Goal: Task Accomplishment & Management: Use online tool/utility

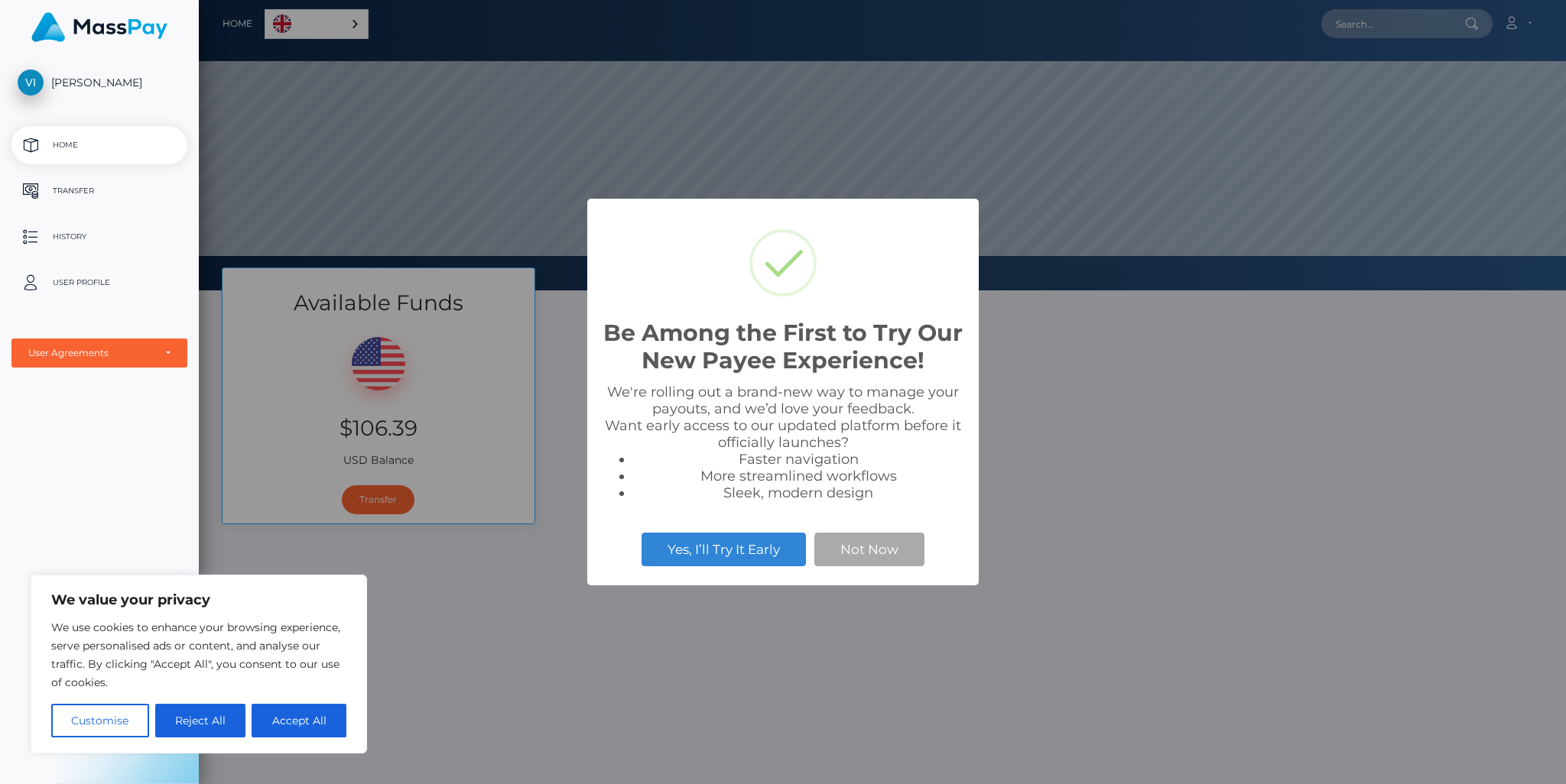
scroll to position [290, 1367]
click at [853, 550] on button "Not Now" at bounding box center [869, 550] width 110 height 34
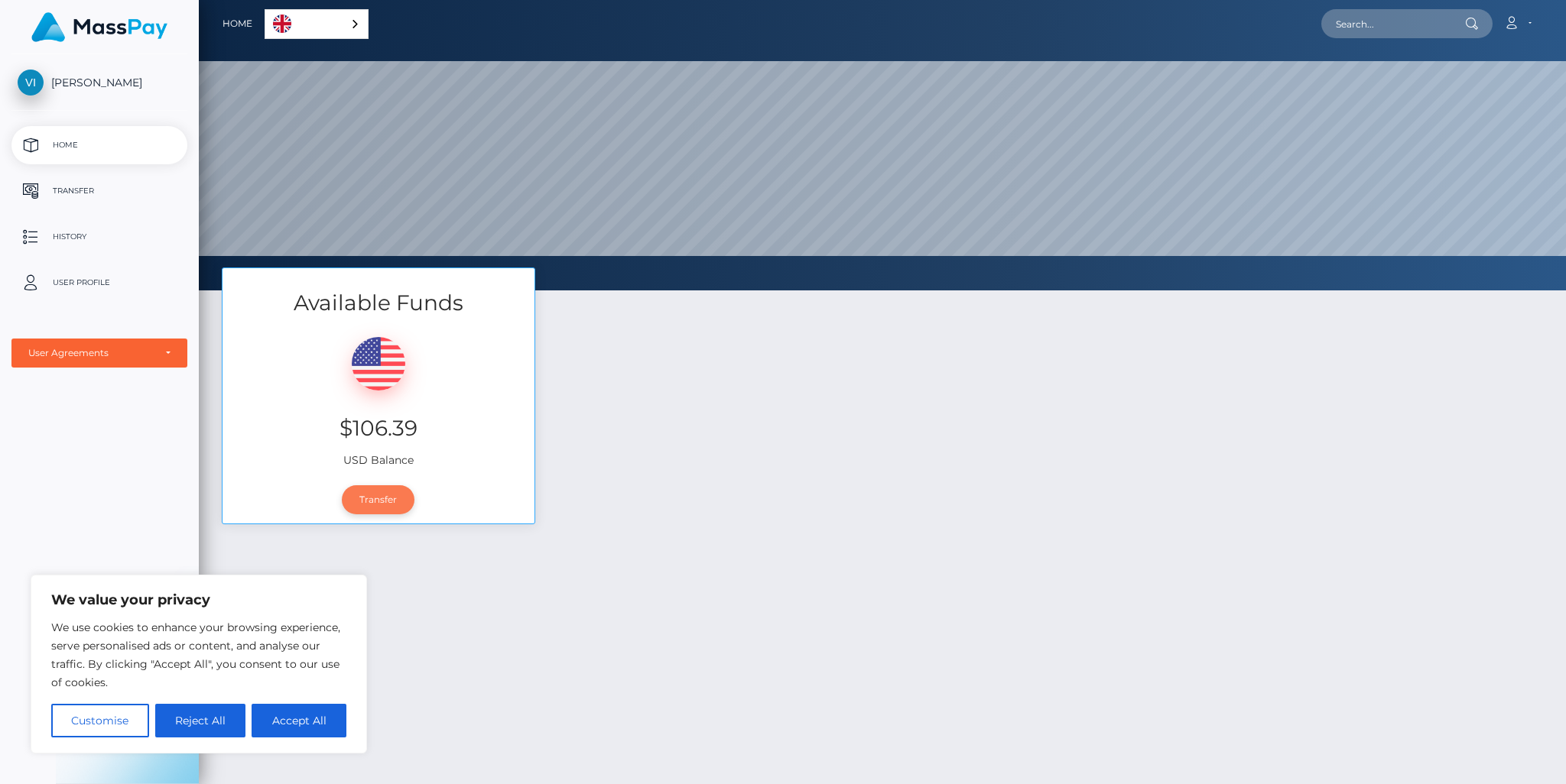
click at [377, 502] on link "Transfer" at bounding box center [378, 499] width 72 height 29
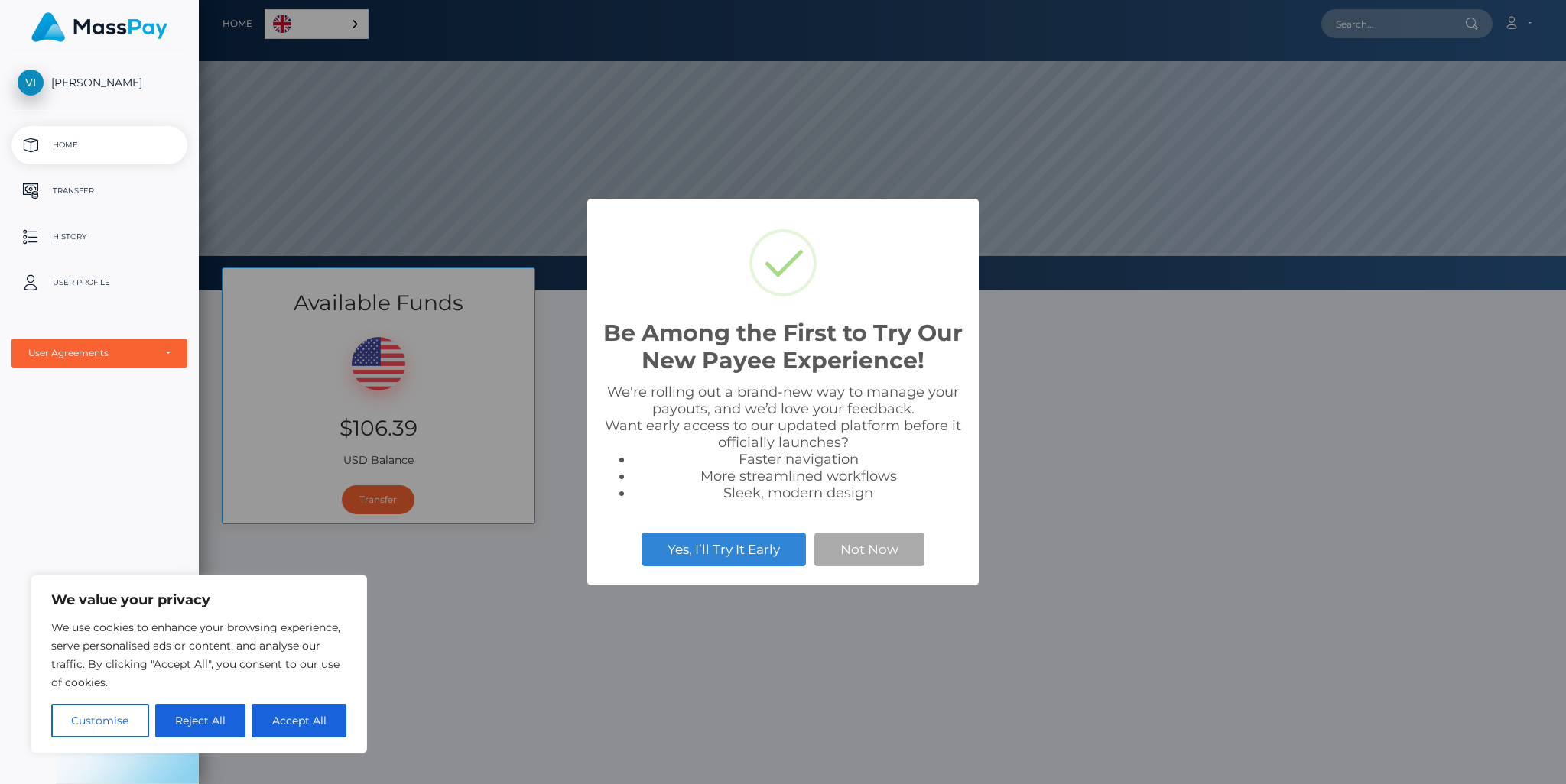
scroll to position [290, 1367]
click at [830, 545] on button "Not Now" at bounding box center [869, 550] width 110 height 34
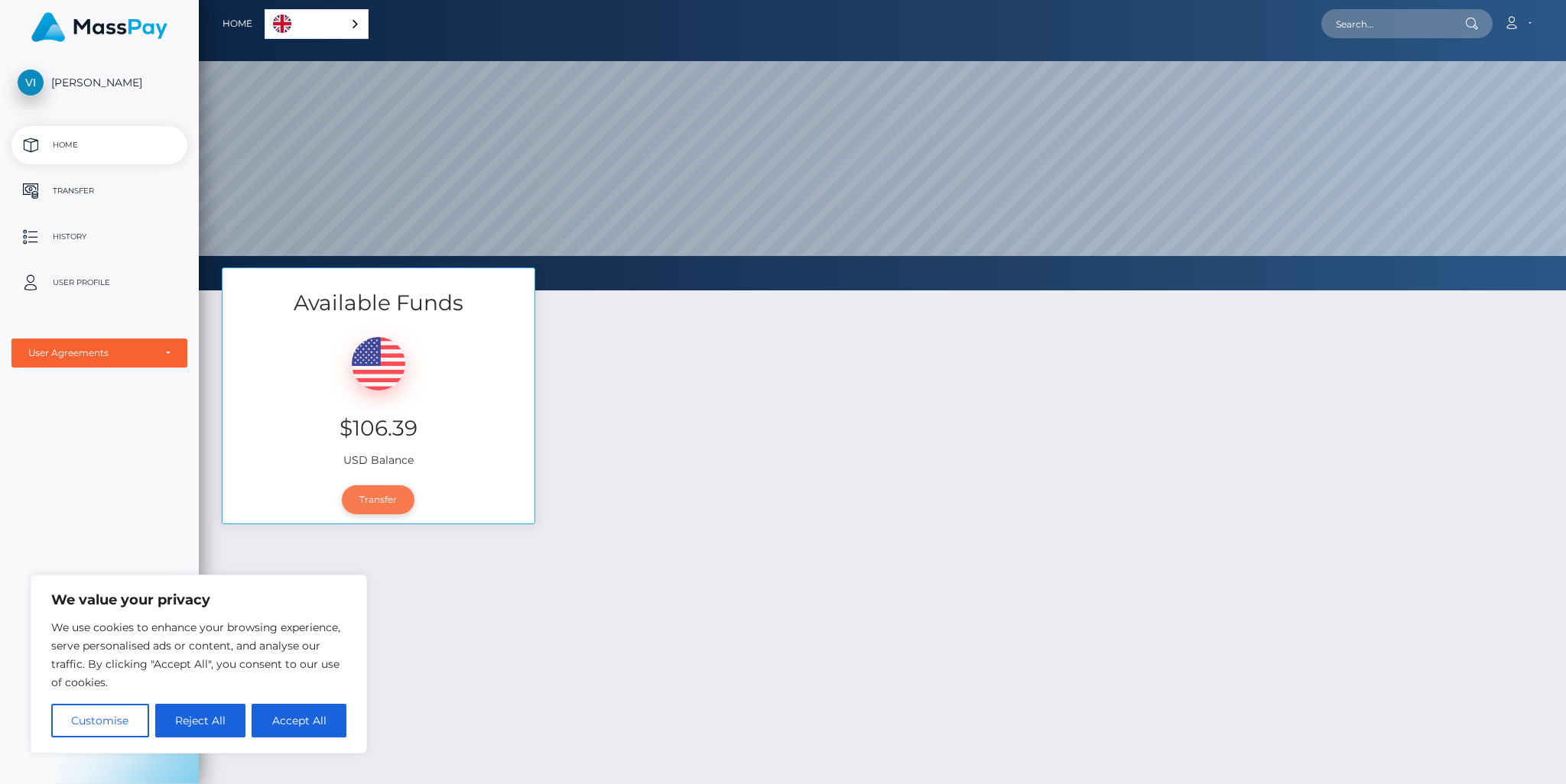
click at [369, 501] on link "Transfer" at bounding box center [378, 499] width 72 height 29
